Goal: Contribute content

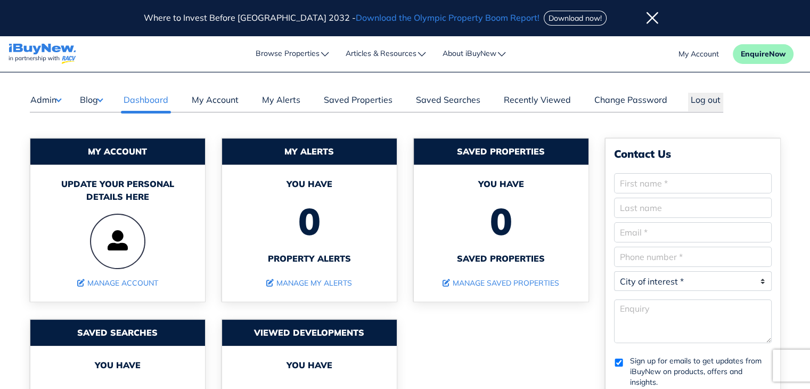
click at [102, 99] on button "Blog" at bounding box center [90, 100] width 23 height 14
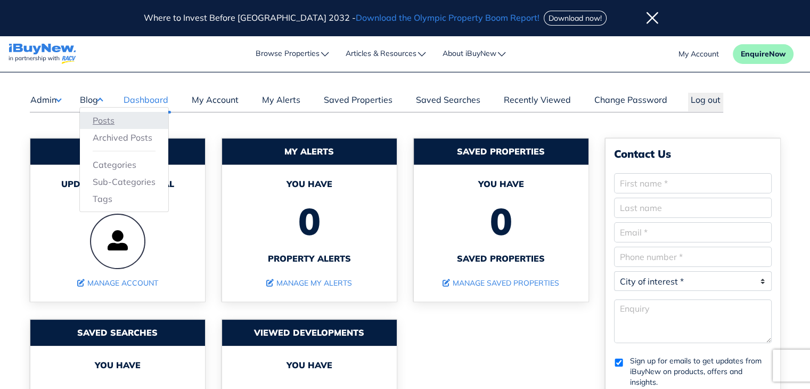
click at [114, 118] on link "Posts" at bounding box center [124, 120] width 63 height 13
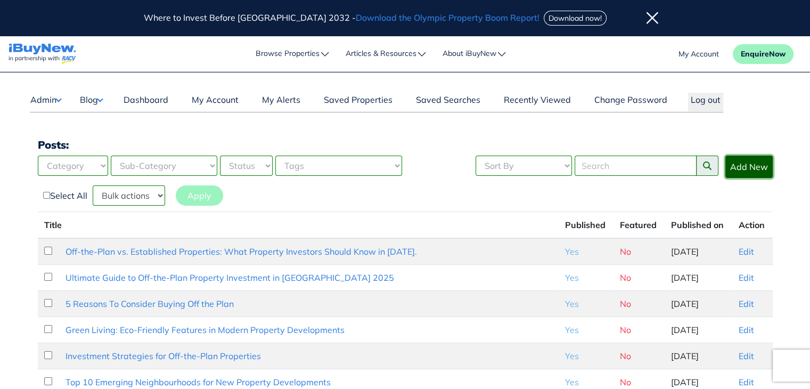
click at [761, 166] on link "Add New" at bounding box center [748, 166] width 47 height 22
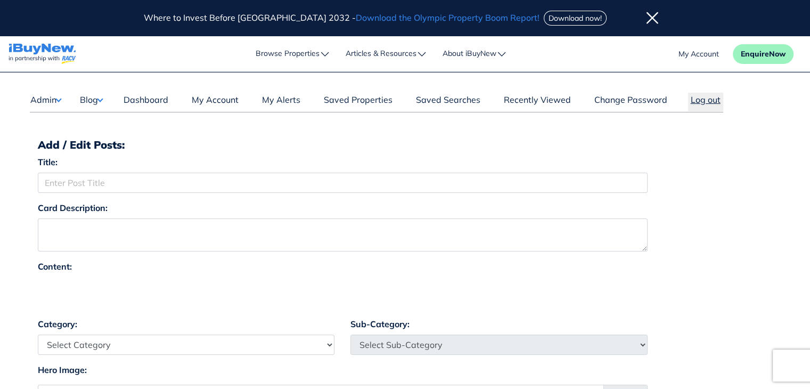
click at [696, 100] on button "Log out" at bounding box center [705, 102] width 35 height 19
